Goal: Task Accomplishment & Management: Use online tool/utility

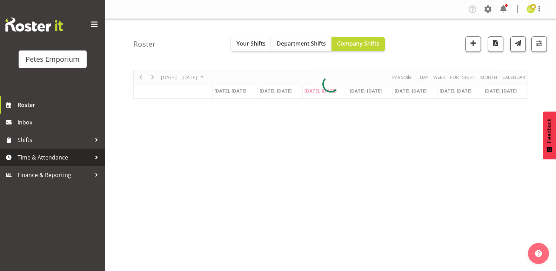
click at [68, 154] on span "Time & Attendance" at bounding box center [55, 157] width 74 height 11
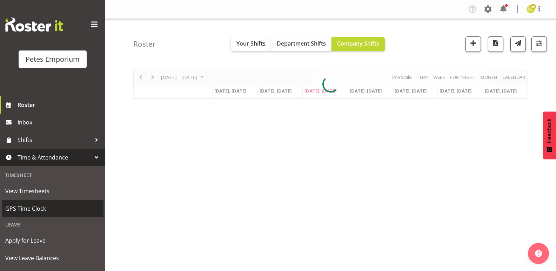
click at [33, 207] on span "GPS Time Clock" at bounding box center [52, 208] width 95 height 11
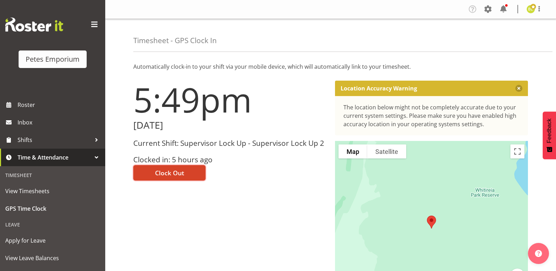
click at [165, 172] on span "Clock Out" at bounding box center [169, 172] width 29 height 9
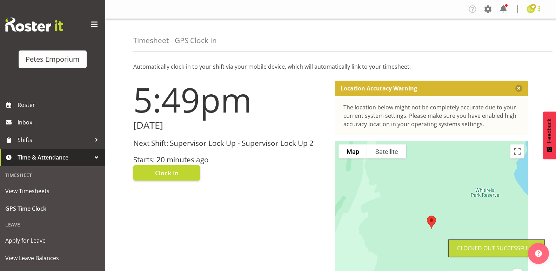
click at [537, 9] on span at bounding box center [539, 9] width 8 height 8
click at [505, 38] on link "Log Out" at bounding box center [509, 36] width 67 height 13
